Goal: Navigation & Orientation: Understand site structure

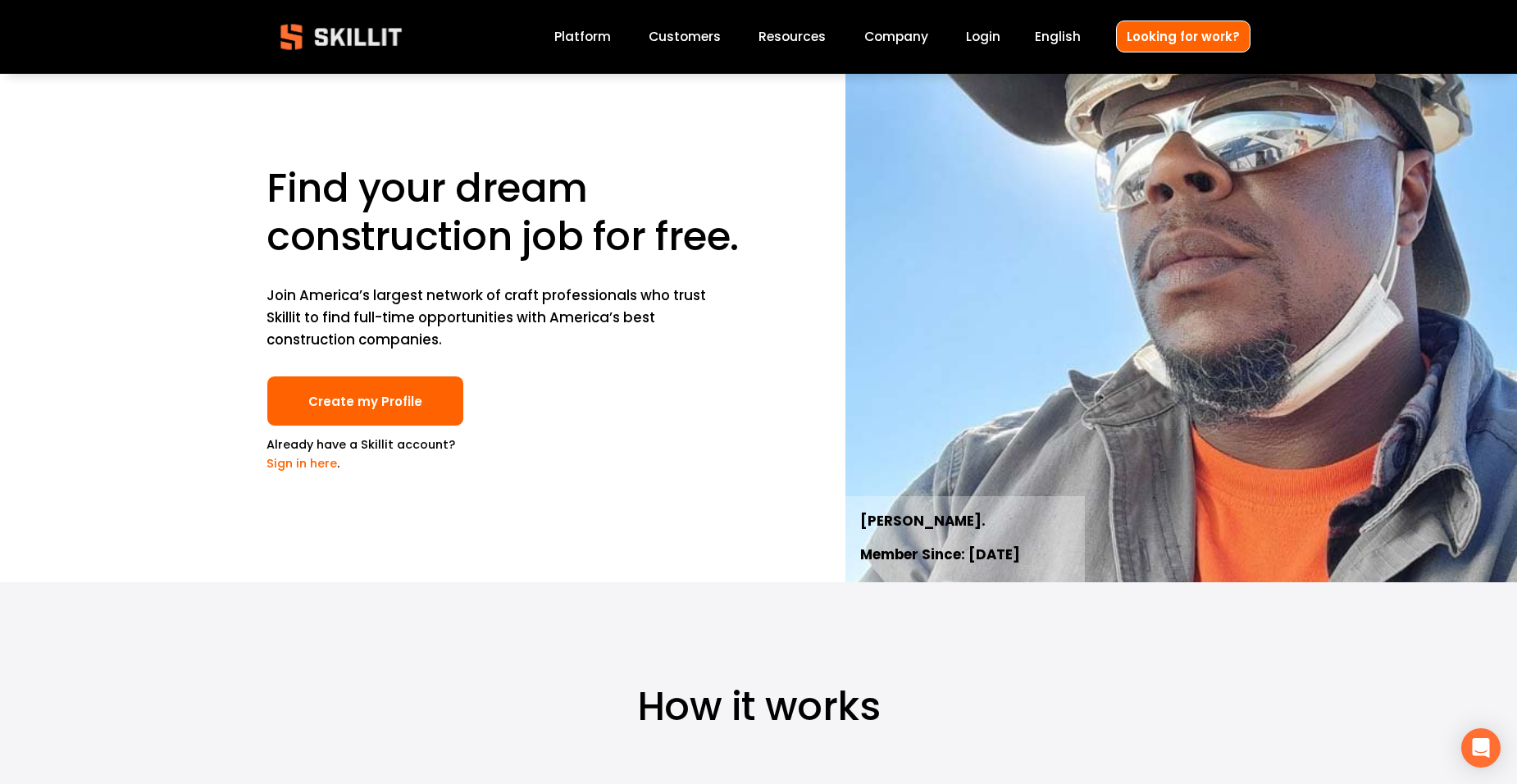
click at [690, 39] on link "Customers" at bounding box center [685, 37] width 73 height 23
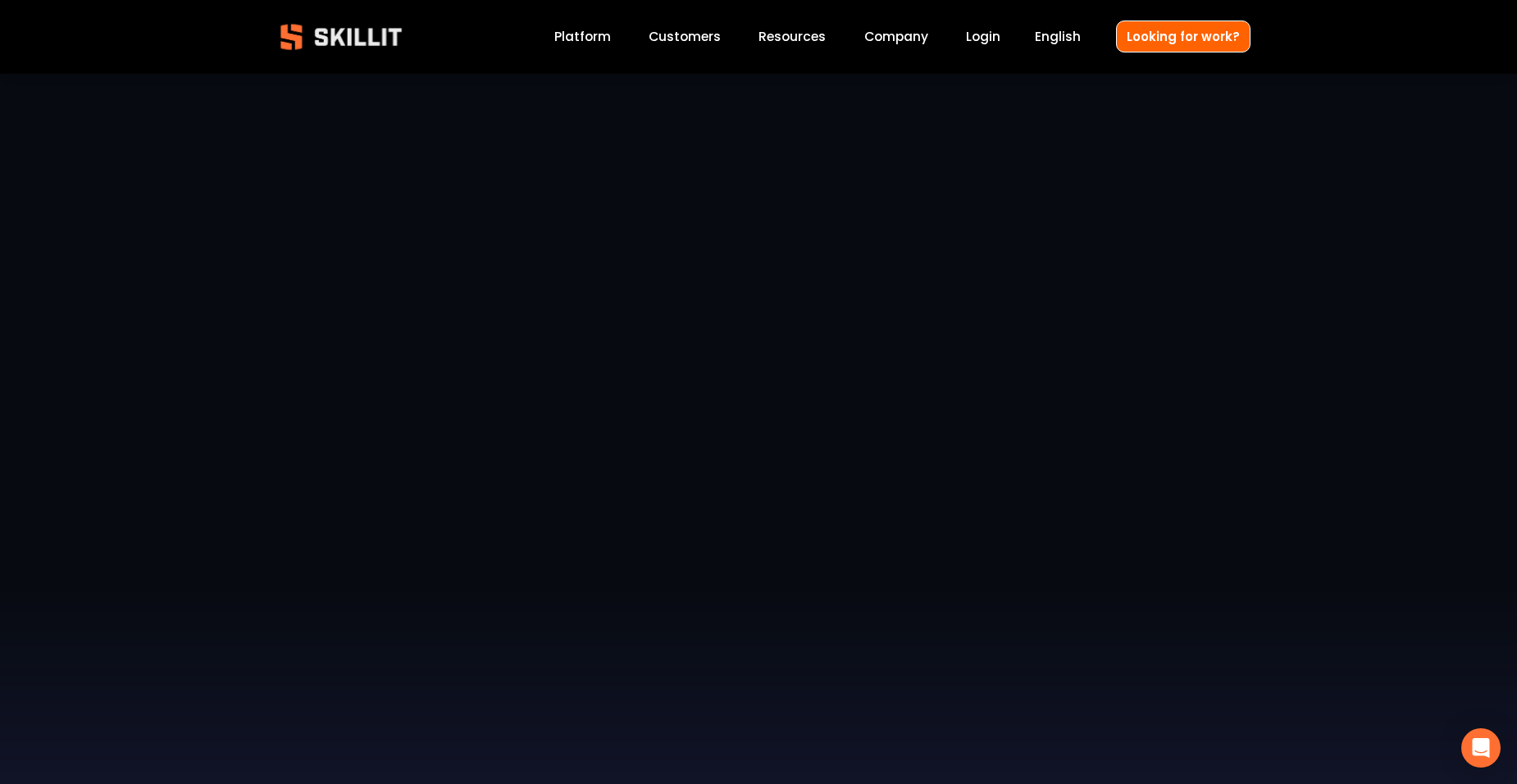
click at [897, 38] on link "Company" at bounding box center [896, 37] width 64 height 23
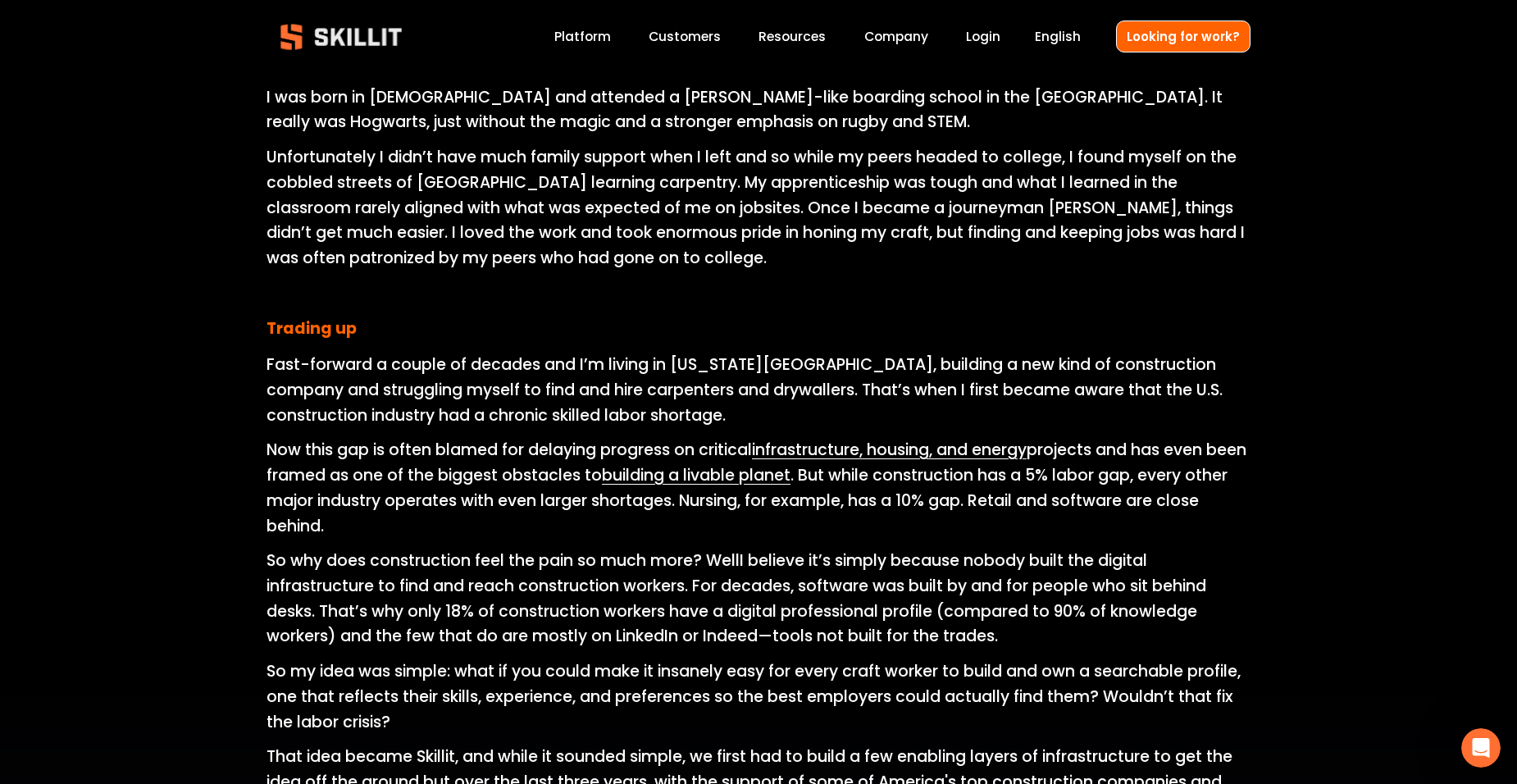
scroll to position [738, 0]
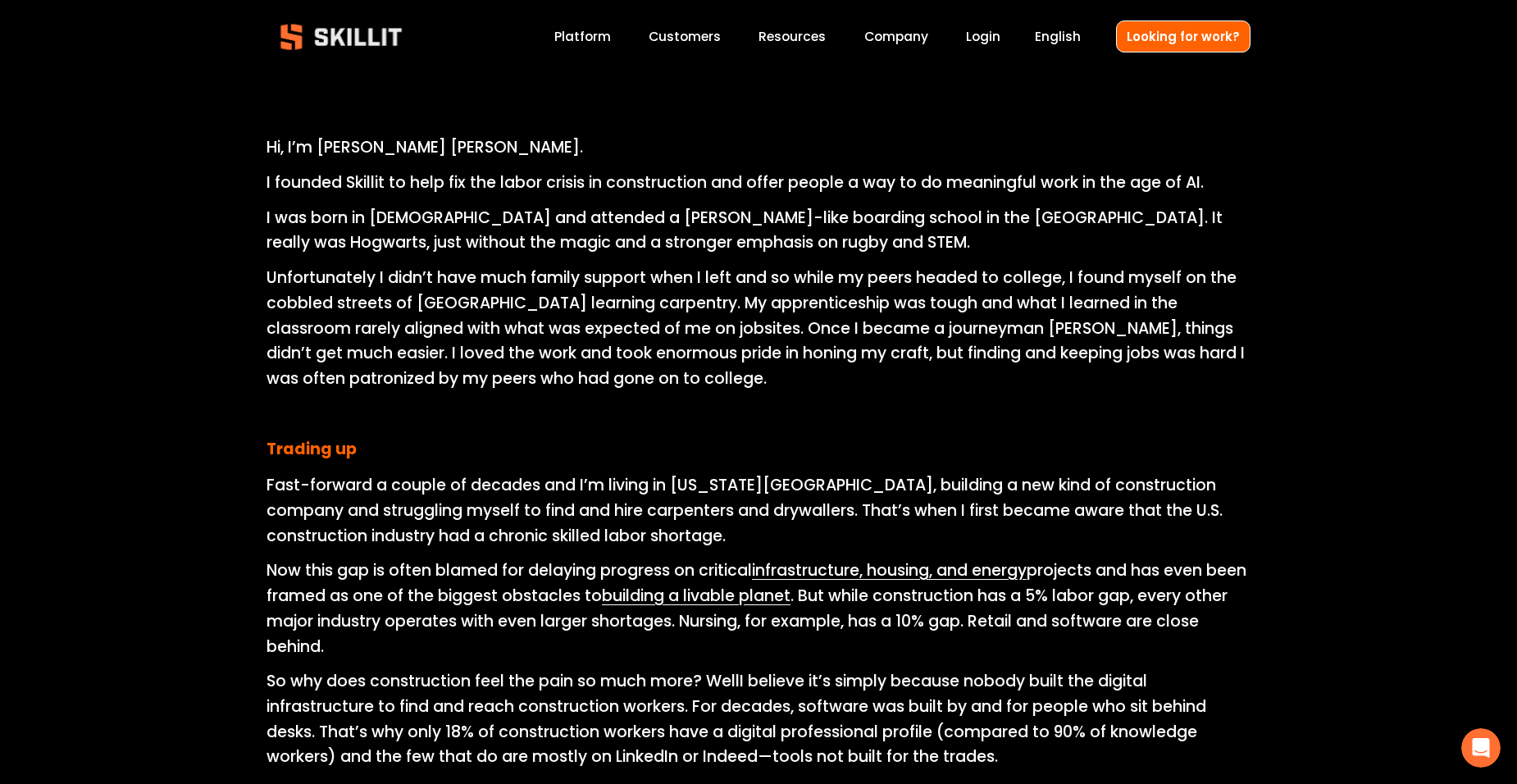
click at [572, 33] on link "Platform" at bounding box center [583, 37] width 57 height 23
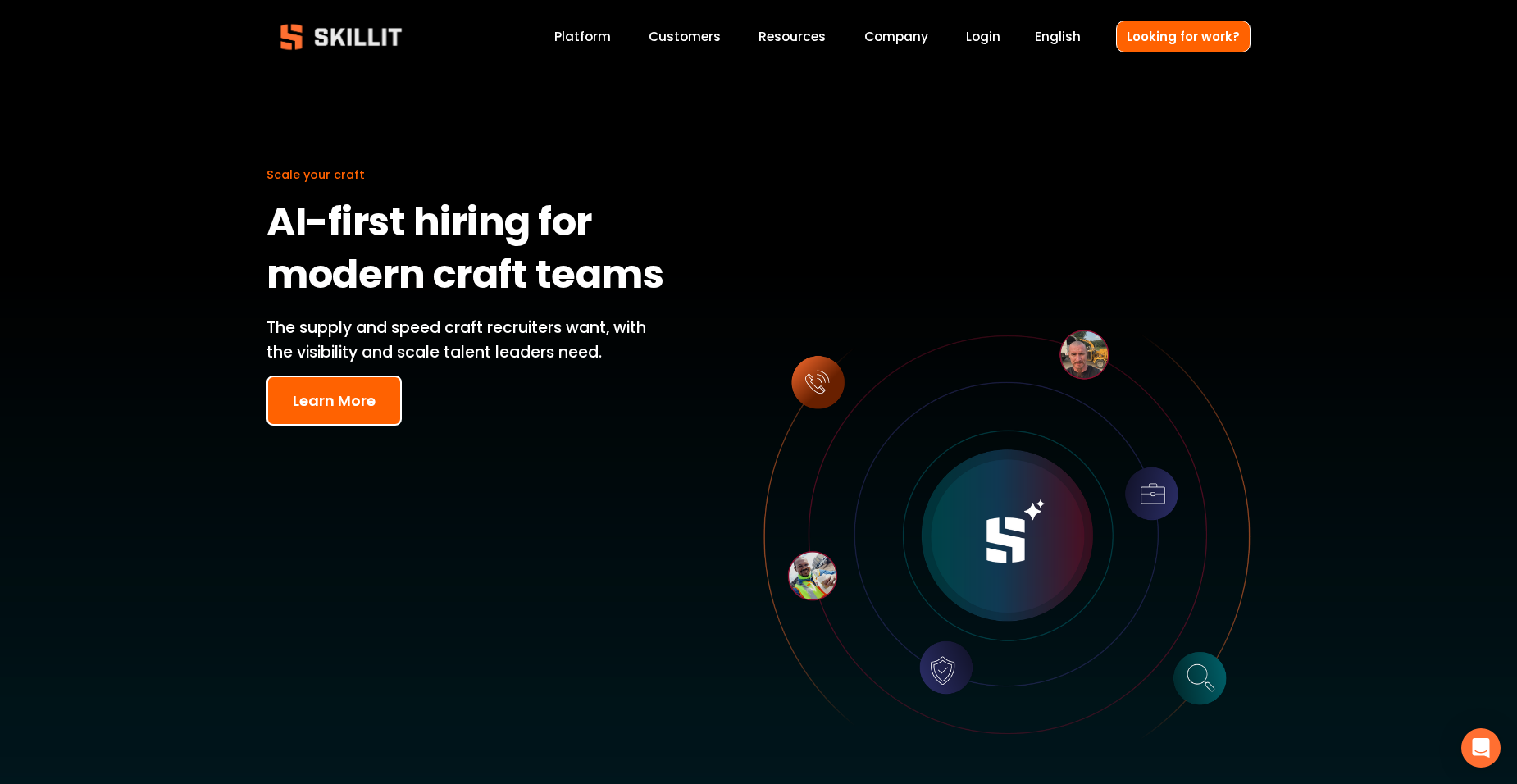
click at [341, 398] on button "Learn More" at bounding box center [335, 400] width 135 height 50
